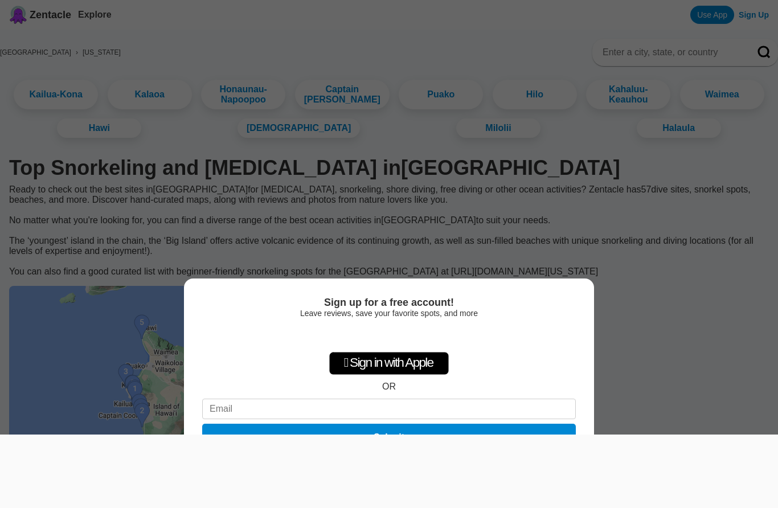
click at [13, 435] on div at bounding box center [389, 435] width 778 height 0
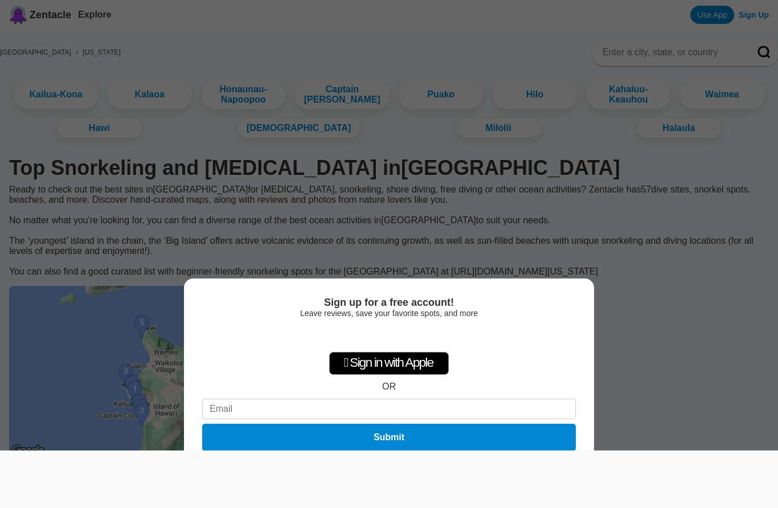
click at [14, 428] on div "Sign up for a free account! Leave reviews, save your favorite spots, and more …" at bounding box center [389, 254] width 778 height 508
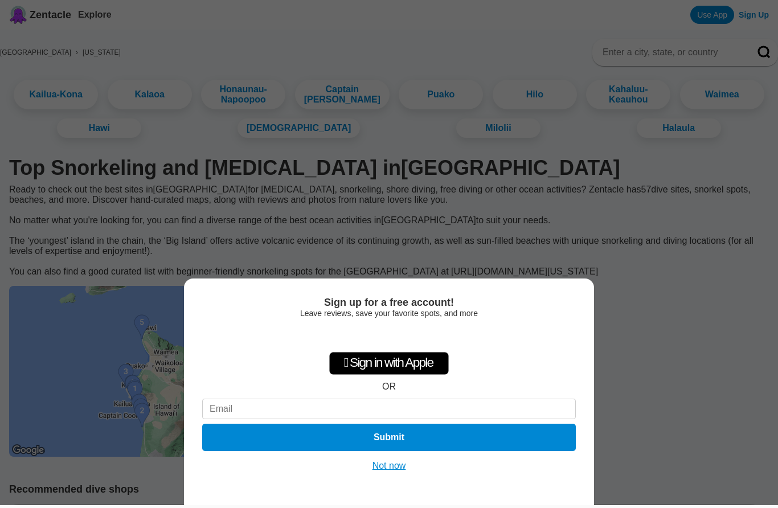
click at [394, 467] on button "Not now" at bounding box center [389, 465] width 40 height 11
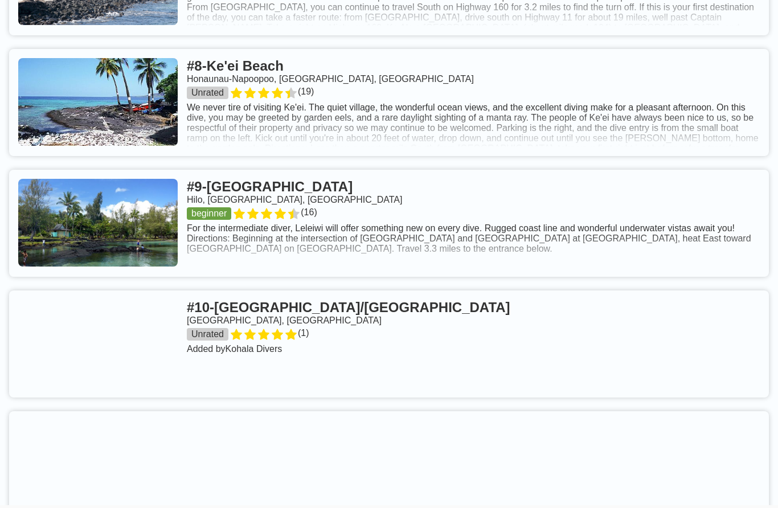
scroll to position [1586, 0]
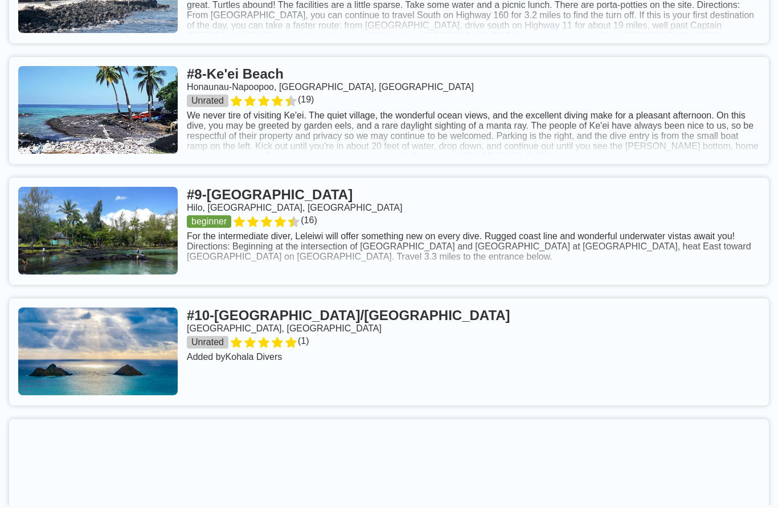
click at [333, 334] on link at bounding box center [389, 352] width 760 height 107
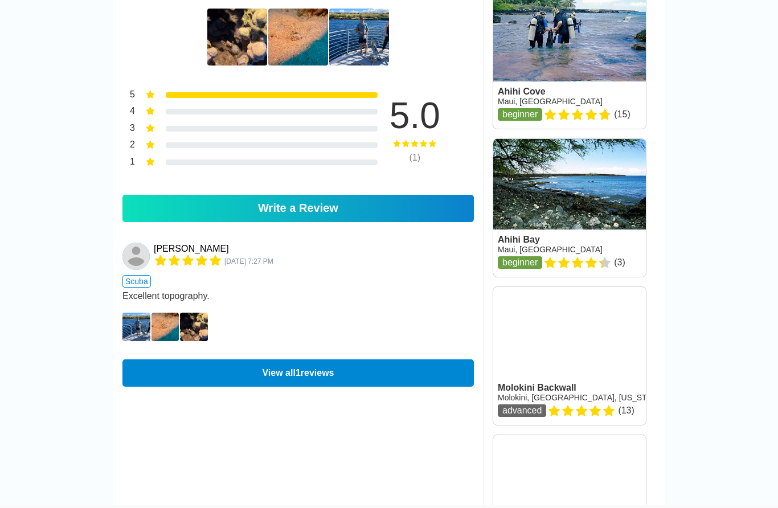
scroll to position [738, 0]
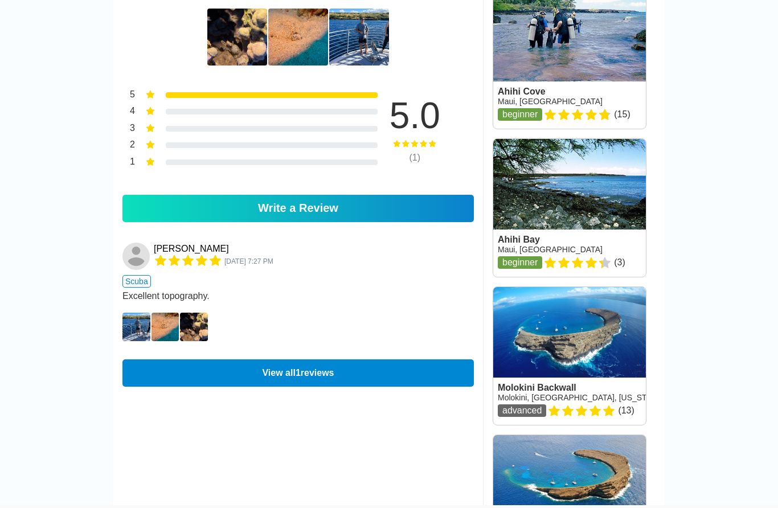
click at [135, 315] on img at bounding box center [137, 327] width 28 height 28
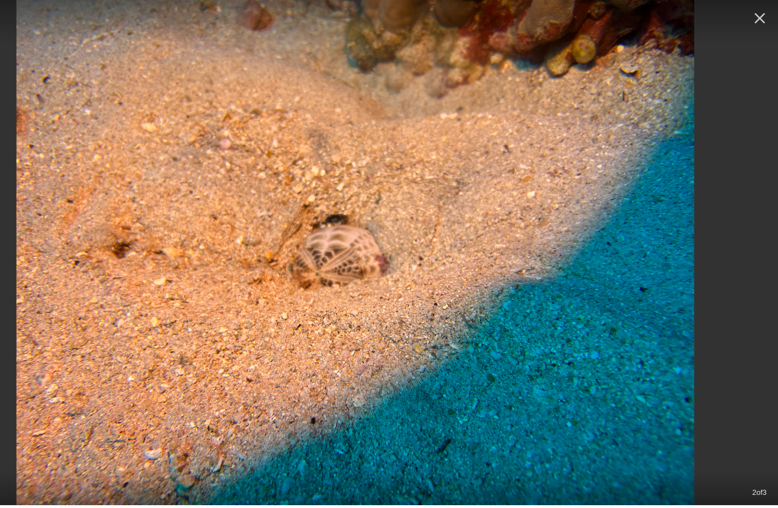
scroll to position [583, 0]
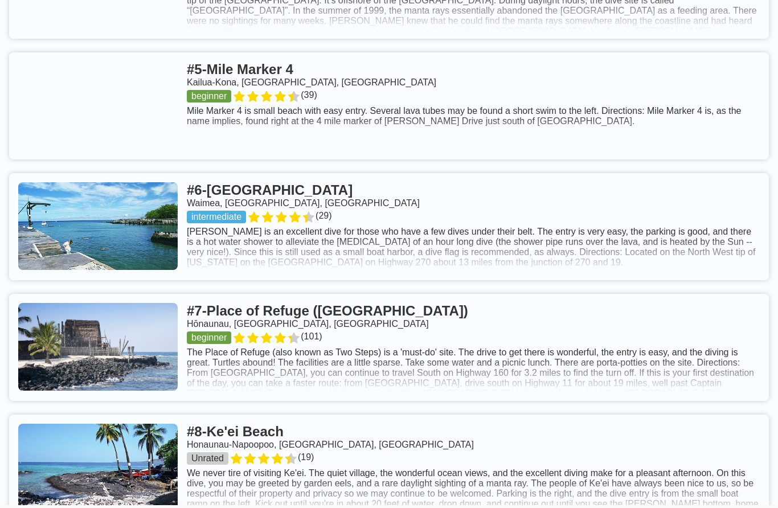
scroll to position [1229, 0]
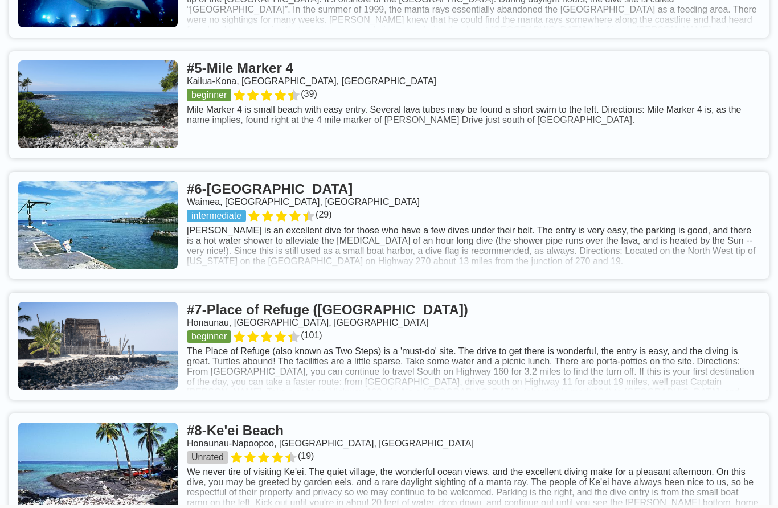
click at [316, 210] on link at bounding box center [389, 225] width 760 height 107
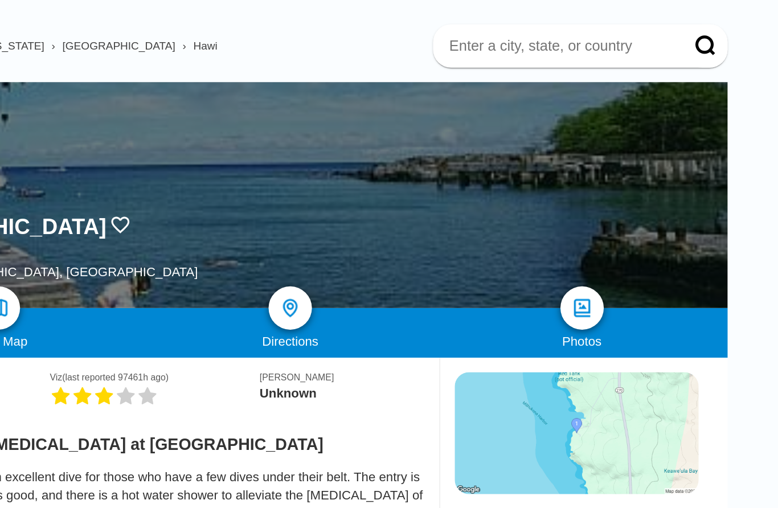
click at [566, 262] on img at bounding box center [573, 269] width 14 height 14
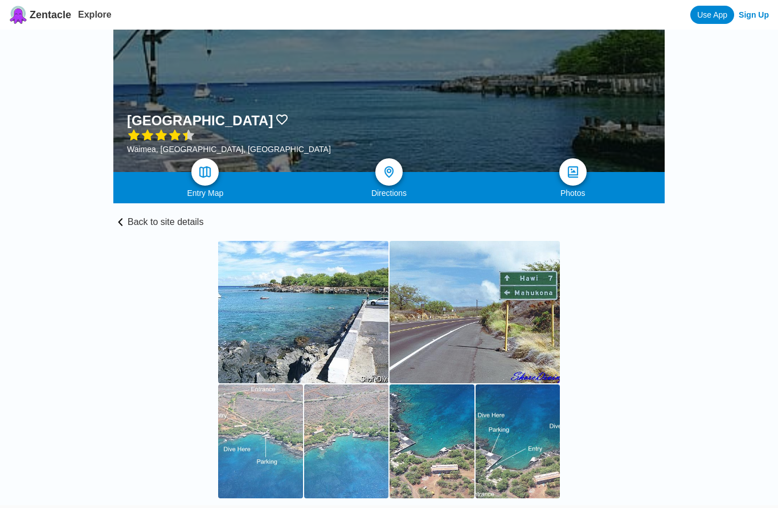
click at [200, 172] on img at bounding box center [205, 172] width 14 height 14
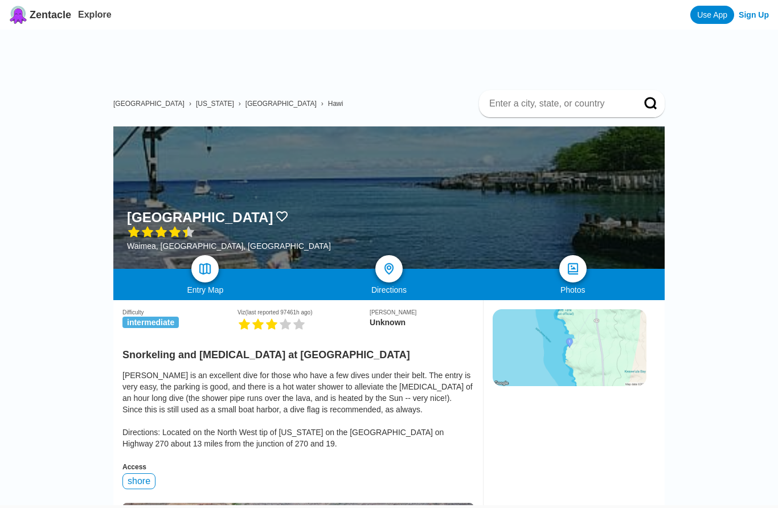
click at [240, 218] on h1 "[GEOGRAPHIC_DATA]" at bounding box center [200, 218] width 146 height 16
